Goal: Transaction & Acquisition: Purchase product/service

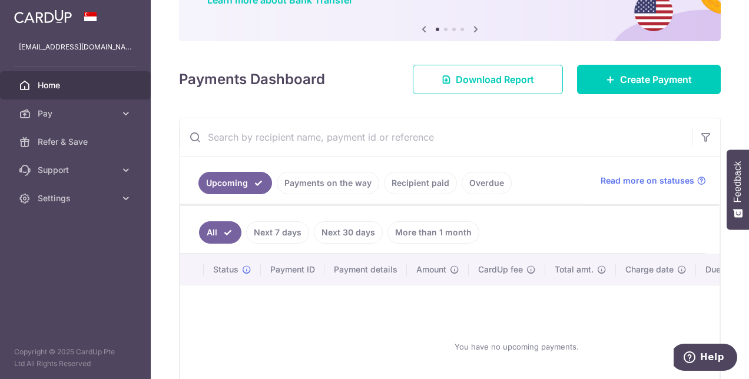
scroll to position [118, 0]
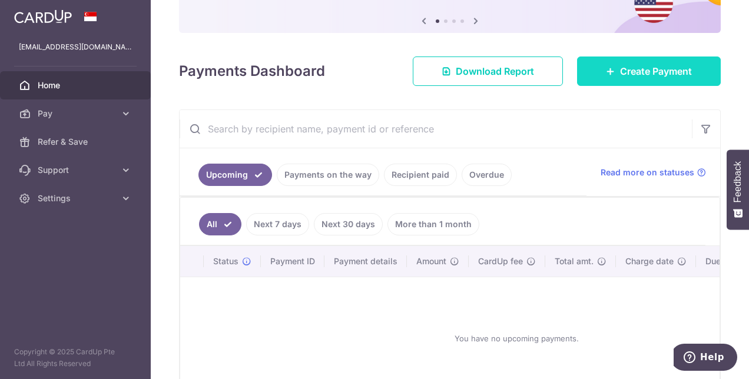
click at [630, 67] on span "Create Payment" at bounding box center [656, 71] width 72 height 14
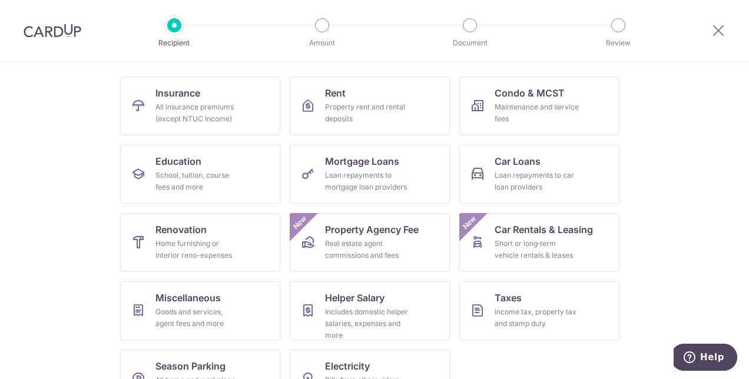
scroll to position [118, 0]
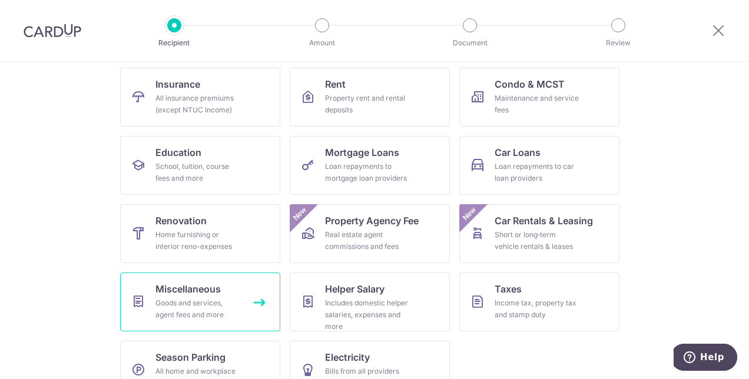
click at [186, 292] on span "Miscellaneous" at bounding box center [187, 289] width 65 height 14
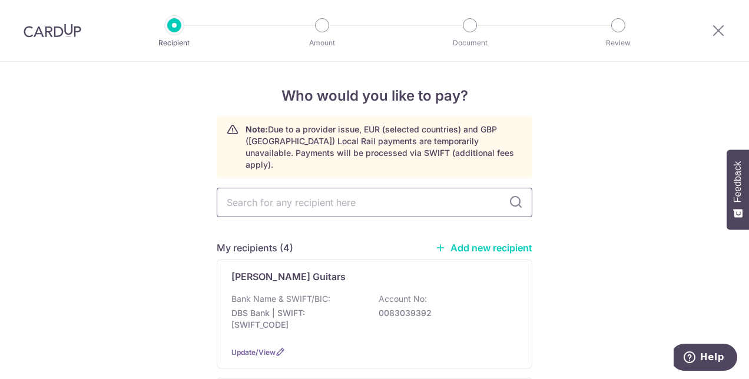
click at [319, 190] on input "text" at bounding box center [375, 202] width 316 height 29
click at [472, 242] on link "Add new recipient" at bounding box center [483, 248] width 97 height 12
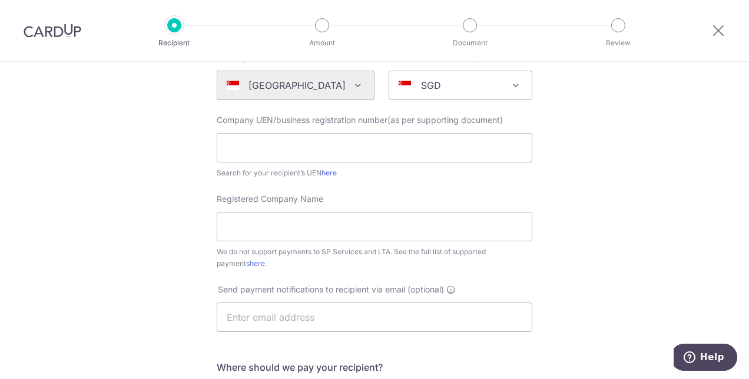
scroll to position [177, 0]
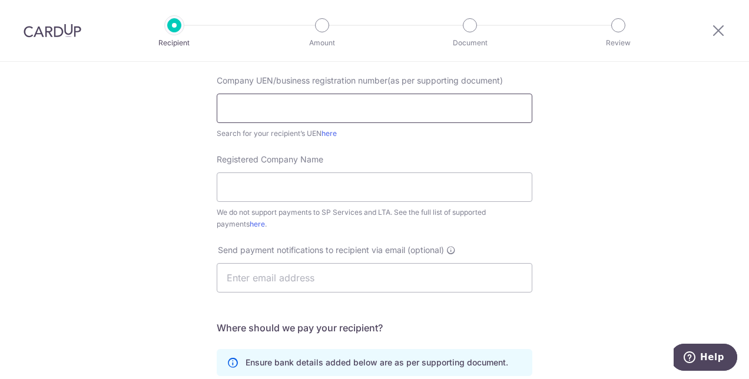
click at [259, 109] on input "text" at bounding box center [375, 108] width 316 height 29
click at [271, 105] on input "text" at bounding box center [375, 108] width 316 height 29
type input "201512217K"
click at [293, 194] on input "Registered Company Name" at bounding box center [375, 186] width 316 height 29
type input "[PERSON_NAME] Liquors Pte Ltd"
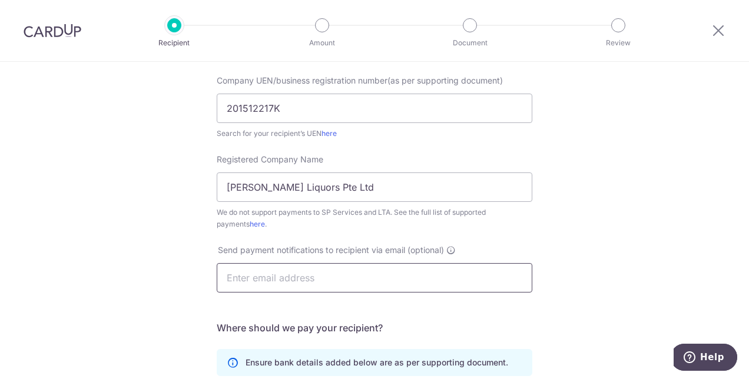
click at [347, 281] on input "text" at bounding box center [375, 277] width 316 height 29
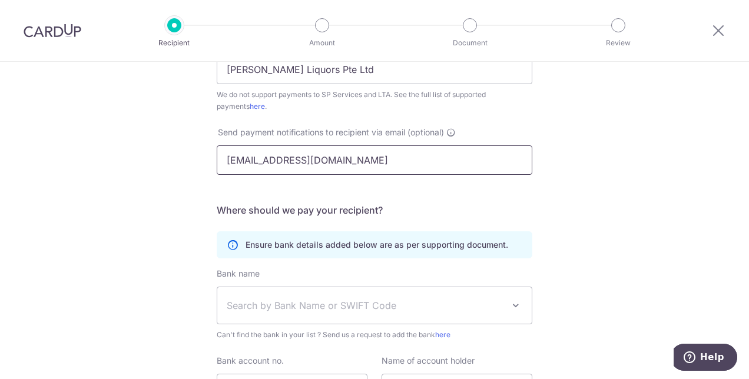
scroll to position [353, 0]
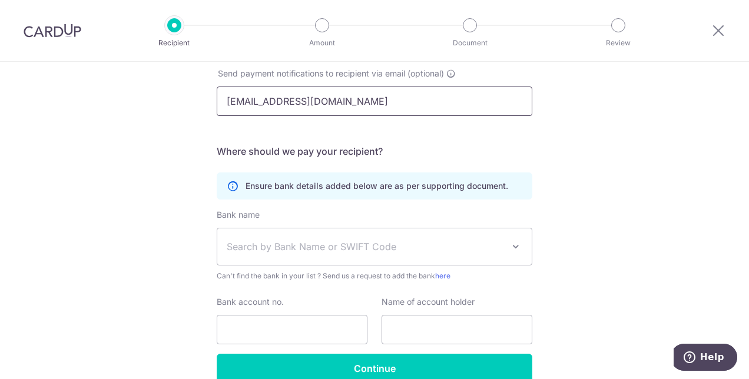
type input "[EMAIL_ADDRESS][DOMAIN_NAME]"
click at [402, 242] on span "Search by Bank Name or SWIFT Code" at bounding box center [365, 247] width 277 height 14
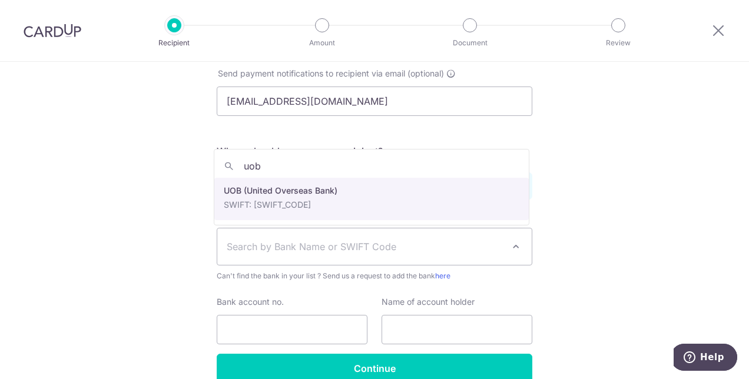
type input "uob"
select select "18"
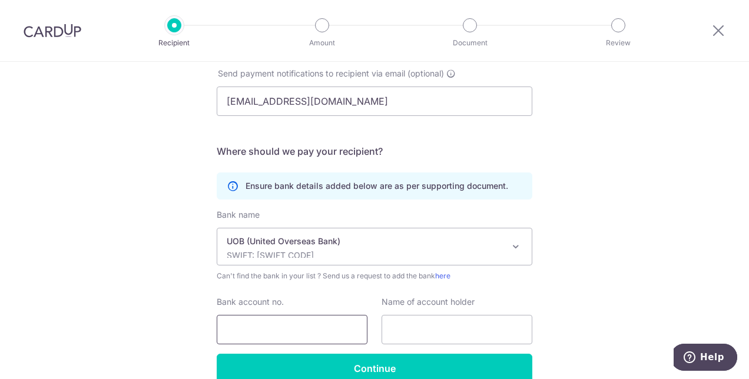
click at [268, 320] on input "Bank account no." at bounding box center [292, 329] width 151 height 29
type input "3483245528"
click at [432, 333] on input "text" at bounding box center [456, 329] width 151 height 29
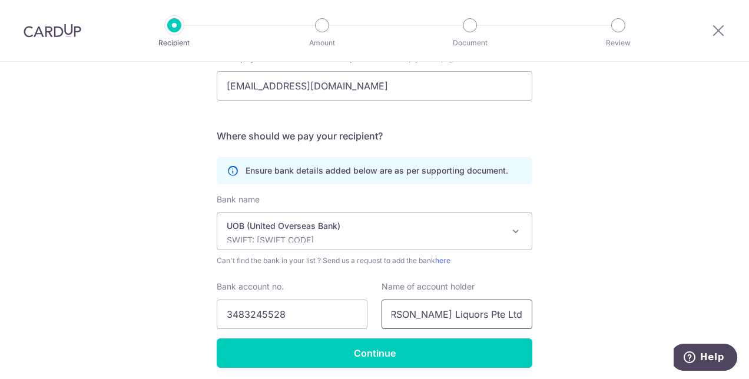
scroll to position [411, 0]
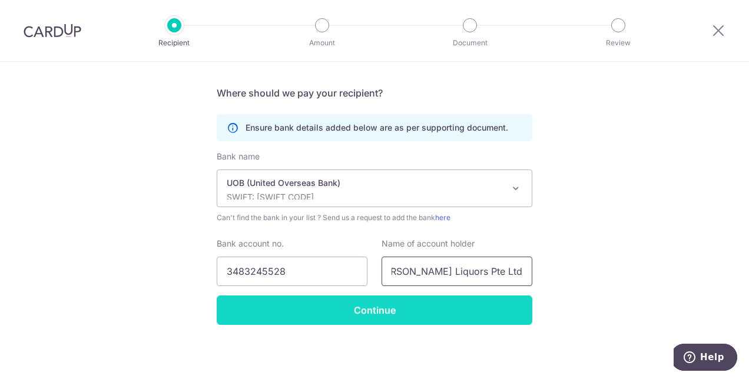
type input "[PERSON_NAME] Liquors Pte Ltd"
click at [400, 305] on input "Continue" at bounding box center [375, 310] width 316 height 29
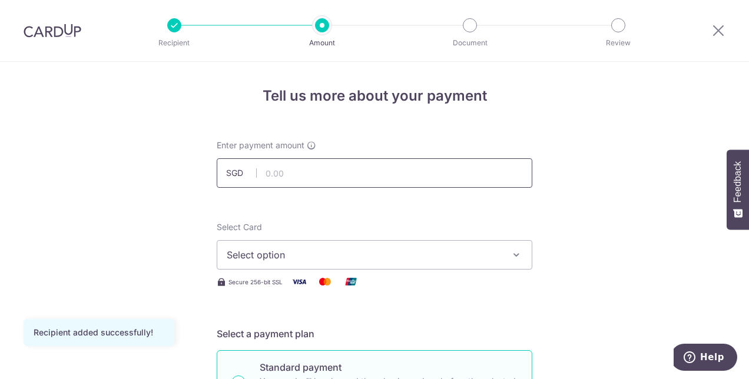
click at [320, 172] on input "text" at bounding box center [375, 172] width 316 height 29
type input "689.97"
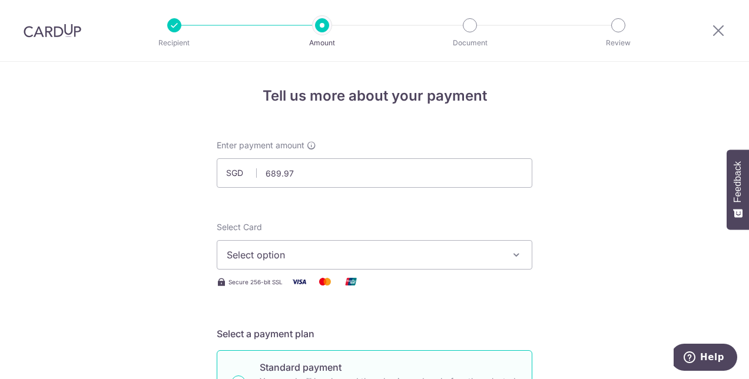
click at [227, 251] on span "Select option" at bounding box center [364, 255] width 274 height 14
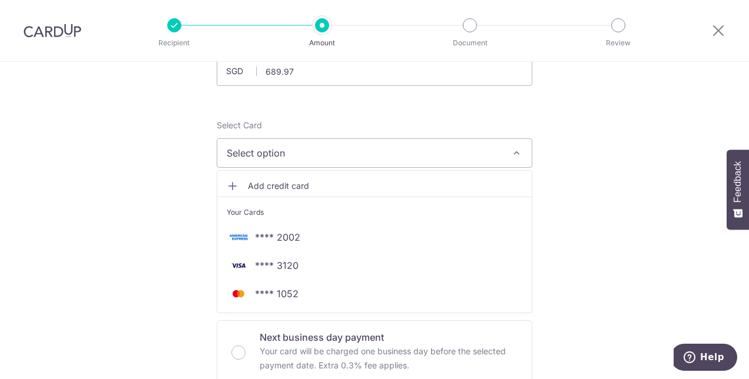
scroll to position [118, 0]
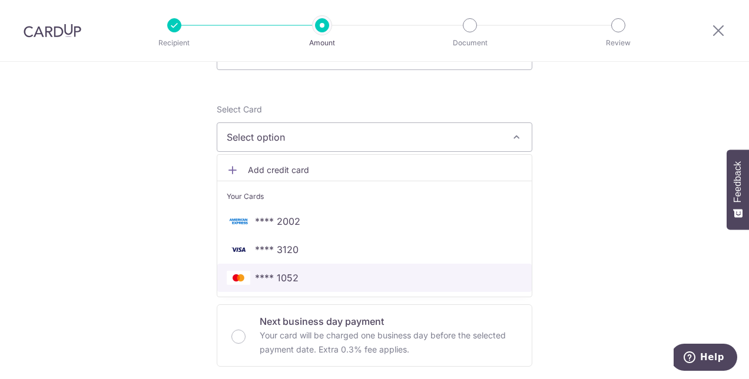
click at [265, 275] on span "**** 1052" at bounding box center [277, 278] width 44 height 14
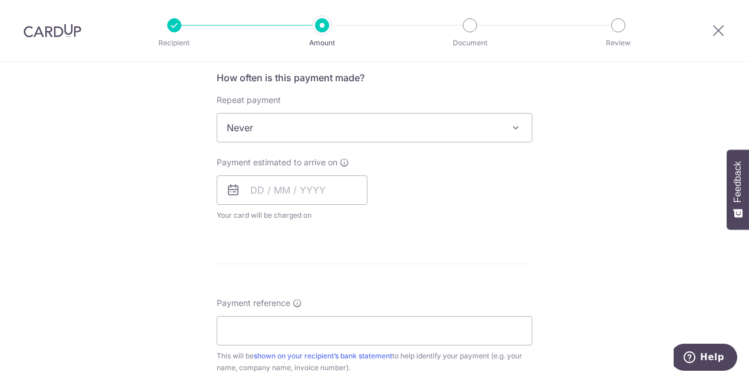
scroll to position [471, 0]
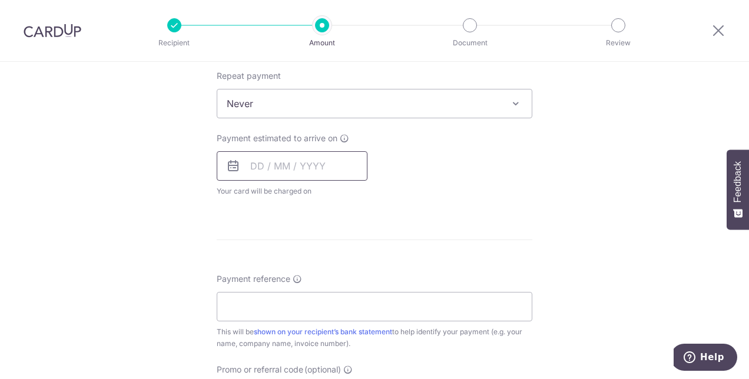
drag, startPoint x: 291, startPoint y: 145, endPoint x: 288, endPoint y: 151, distance: 7.1
click at [290, 147] on div "Payment estimated to arrive on Your card will be charged on for the first payme…" at bounding box center [292, 164] width 151 height 65
click at [275, 170] on input "text" at bounding box center [292, 165] width 151 height 29
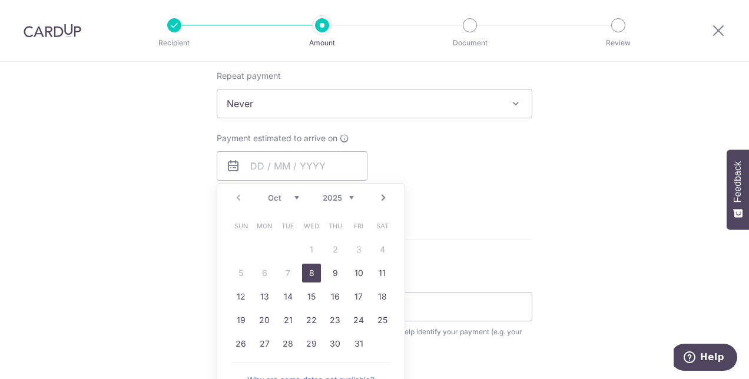
click at [308, 268] on link "8" at bounding box center [311, 273] width 19 height 19
type input "08/10/2025"
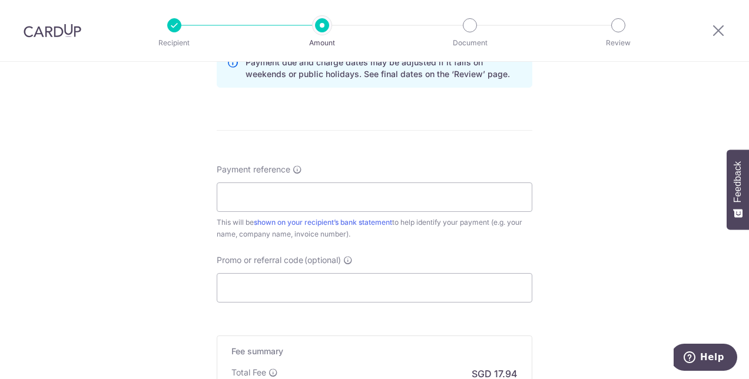
scroll to position [648, 0]
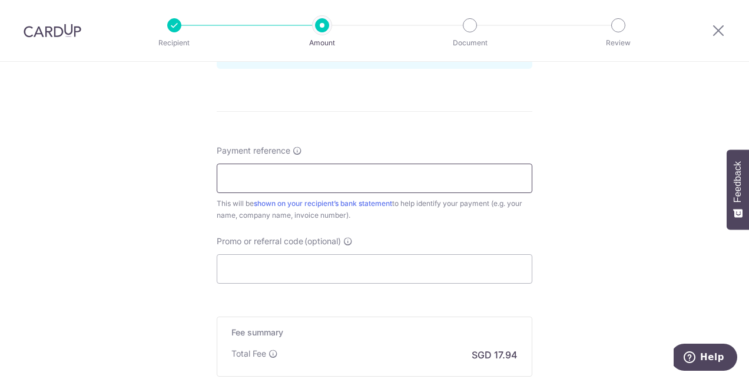
click at [306, 185] on input "Payment reference" at bounding box center [375, 178] width 316 height 29
click at [334, 271] on input "Promo or referral code (optional)" at bounding box center [375, 268] width 316 height 29
click at [341, 181] on input "Payment reference" at bounding box center [375, 178] width 316 height 29
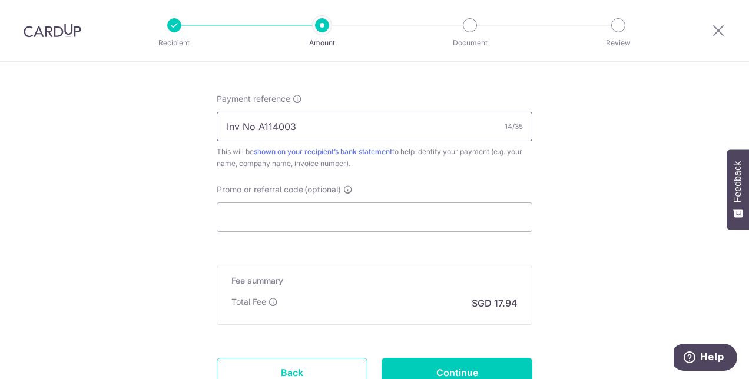
scroll to position [765, 0]
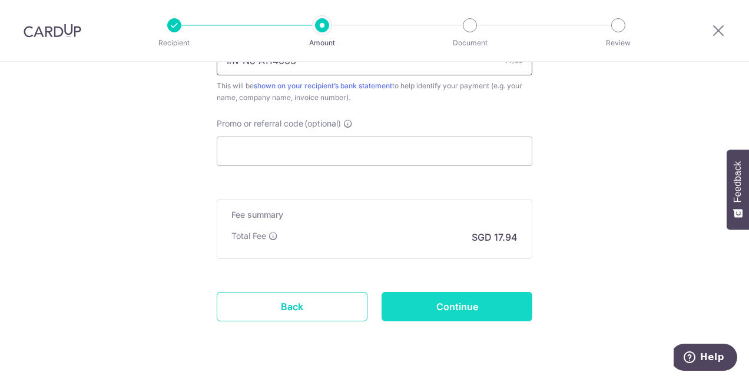
type input "Inv No A114003"
click at [482, 304] on input "Continue" at bounding box center [456, 306] width 151 height 29
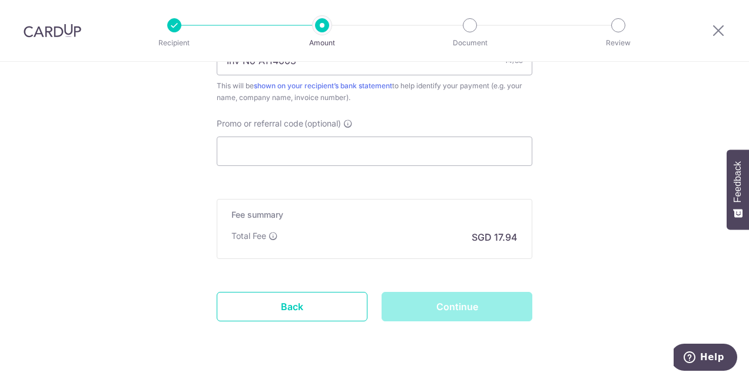
scroll to position [781, 0]
